Goal: Find specific page/section: Find specific page/section

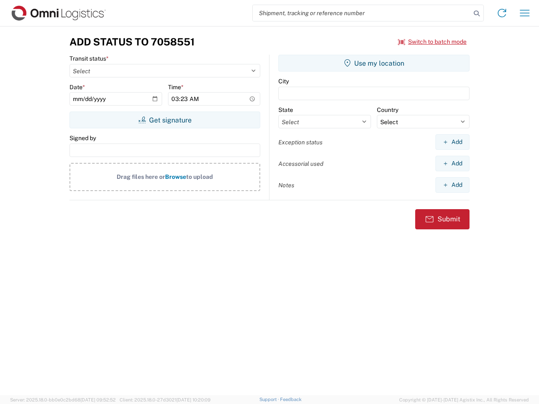
click at [362, 13] on input "search" at bounding box center [362, 13] width 218 height 16
click at [477, 13] on icon at bounding box center [477, 14] width 12 height 12
click at [502, 13] on icon at bounding box center [501, 12] width 13 height 13
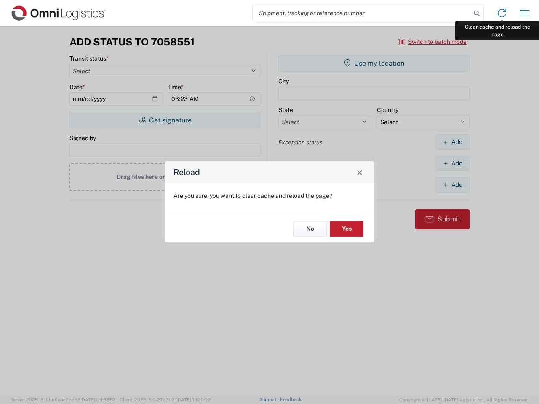
click at [525, 13] on div "Reload Are you sure, you want to clear cache and reload the page? No Yes" at bounding box center [269, 202] width 539 height 404
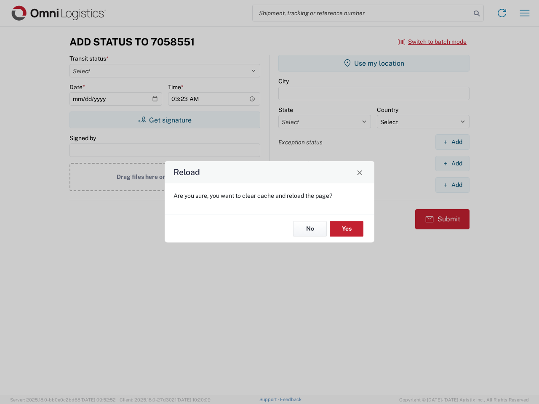
click at [433, 42] on div "Reload Are you sure, you want to clear cache and reload the page? No Yes" at bounding box center [269, 202] width 539 height 404
click at [165, 120] on div "Reload Are you sure, you want to clear cache and reload the page? No Yes" at bounding box center [269, 202] width 539 height 404
click at [374, 63] on div "Reload Are you sure, you want to clear cache and reload the page? No Yes" at bounding box center [269, 202] width 539 height 404
click at [453, 142] on div "Reload Are you sure, you want to clear cache and reload the page? No Yes" at bounding box center [269, 202] width 539 height 404
click at [453, 163] on div "Reload Are you sure, you want to clear cache and reload the page? No Yes" at bounding box center [269, 202] width 539 height 404
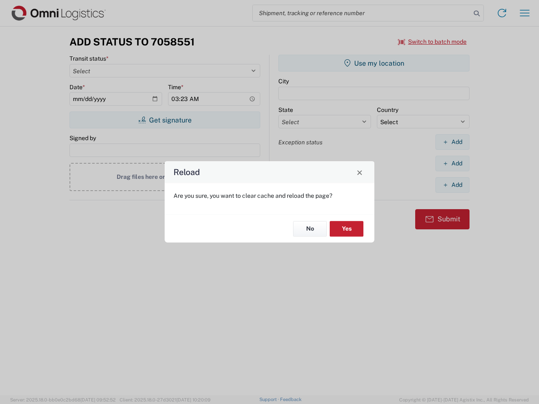
click at [453, 185] on div "Reload Are you sure, you want to clear cache and reload the page? No Yes" at bounding box center [269, 202] width 539 height 404
